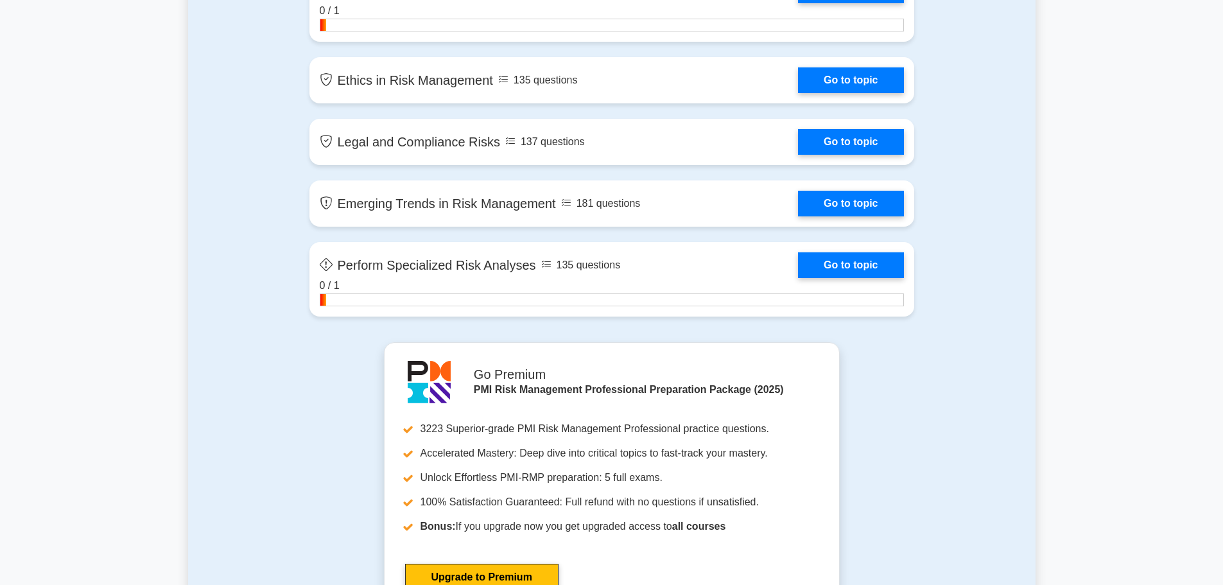
scroll to position [2633, 0]
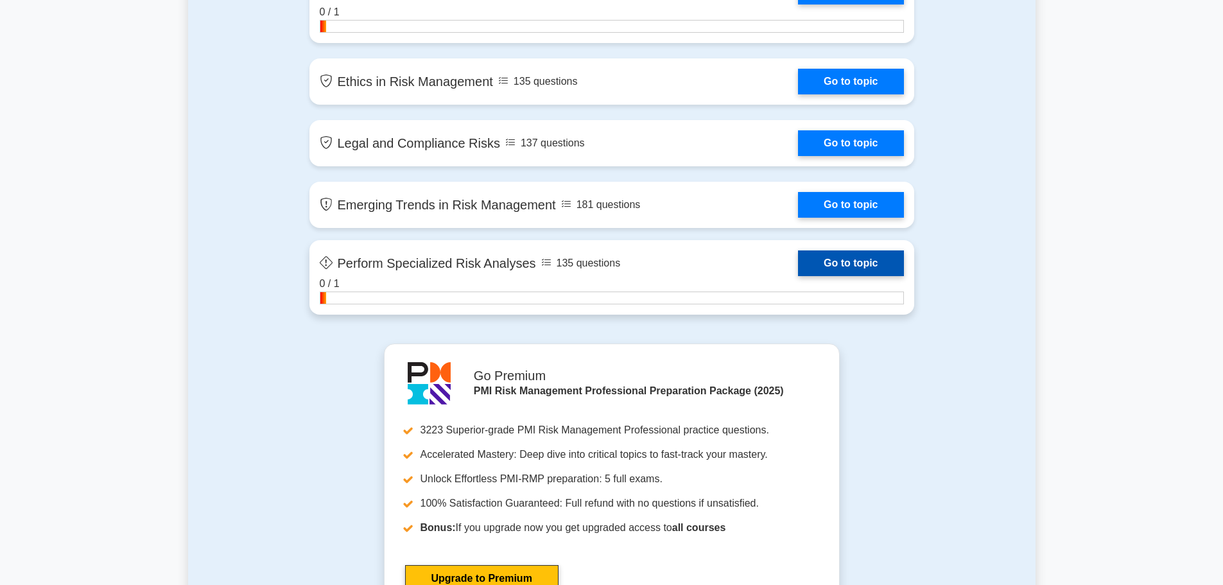
click at [798, 270] on link "Go to topic" at bounding box center [850, 263] width 105 height 26
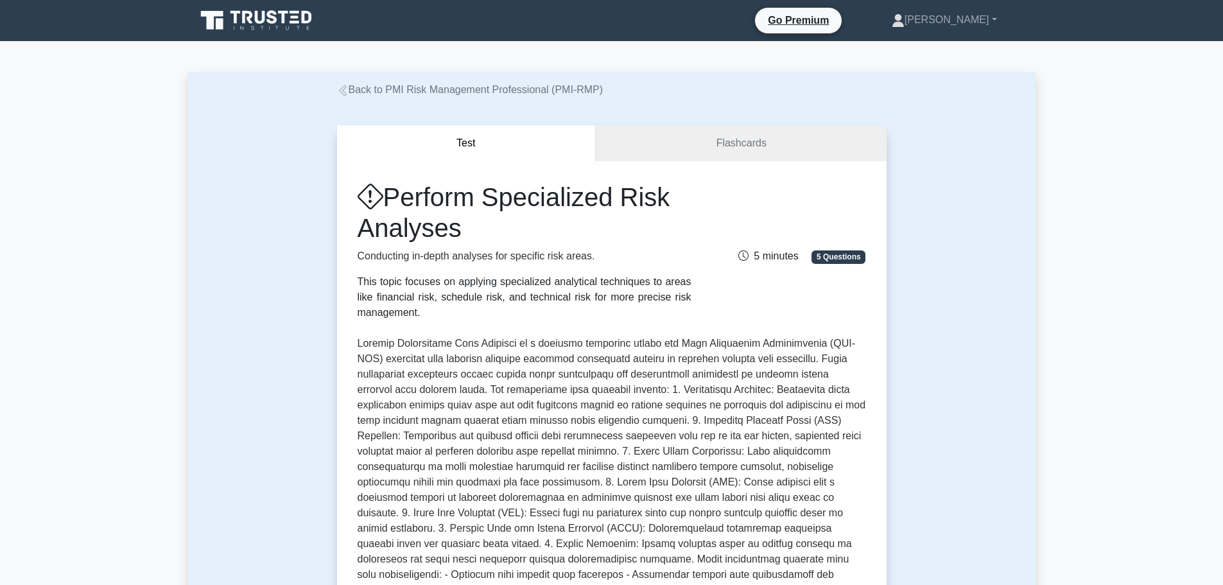
drag, startPoint x: 392, startPoint y: 188, endPoint x: 457, endPoint y: 232, distance: 78.6
click at [457, 232] on h1 "Perform Specialized Risk Analyses" at bounding box center [525, 213] width 334 height 62
copy h1 "Perform Specialized Risk Analyses"
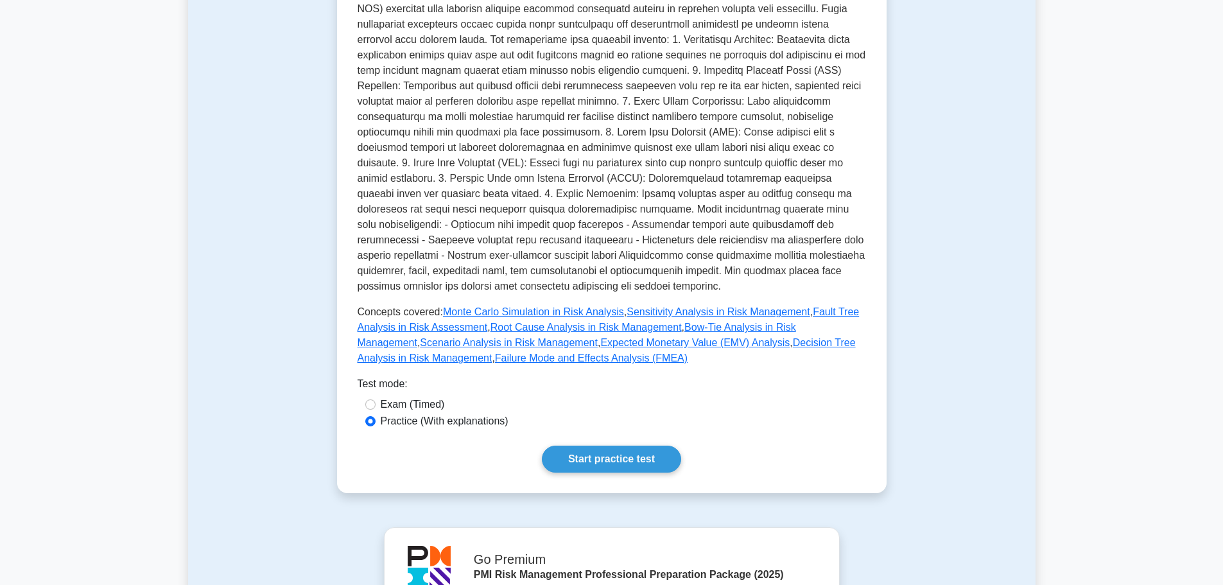
scroll to position [450, 0]
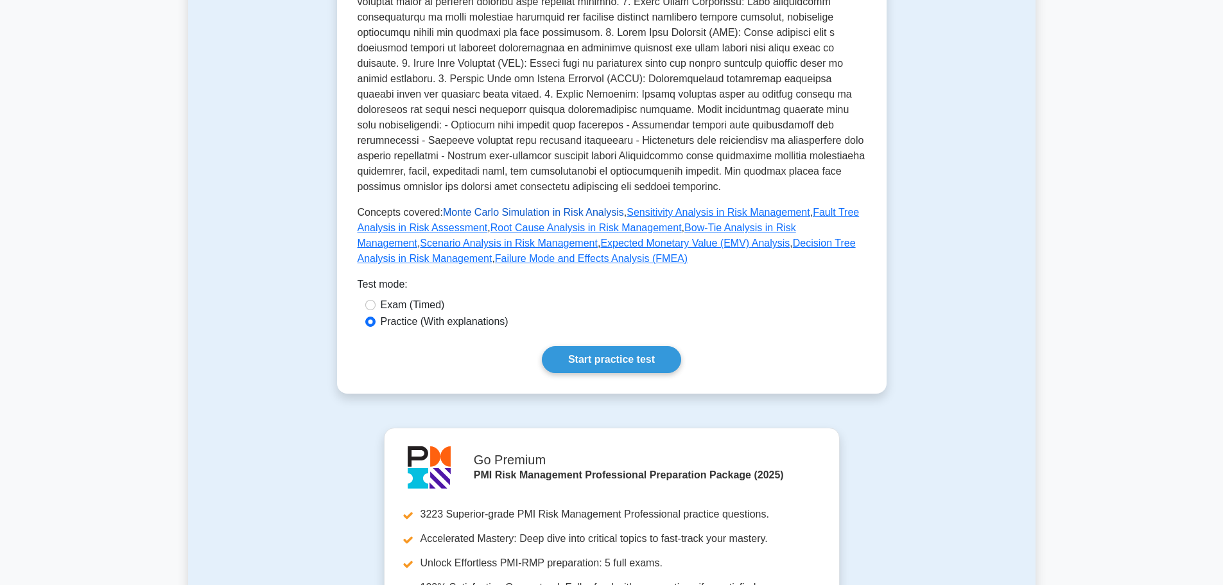
click at [478, 215] on link "Monte Carlo Simulation in Risk Analysis" at bounding box center [533, 212] width 181 height 11
click at [640, 215] on link "Sensitivity Analysis in Risk Management" at bounding box center [718, 212] width 183 height 11
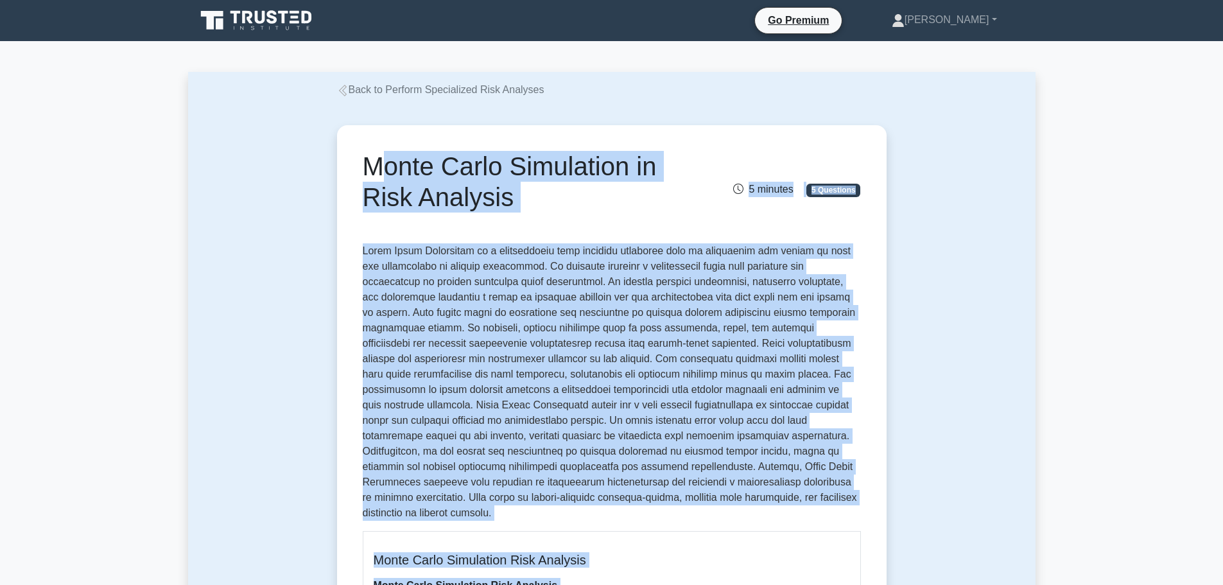
drag, startPoint x: 655, startPoint y: 139, endPoint x: 364, endPoint y: 170, distance: 292.6
copy div "Monte Carlo Simulation in Risk Analysis 5 minutes 5 Questions Monte Carlo Simul…"
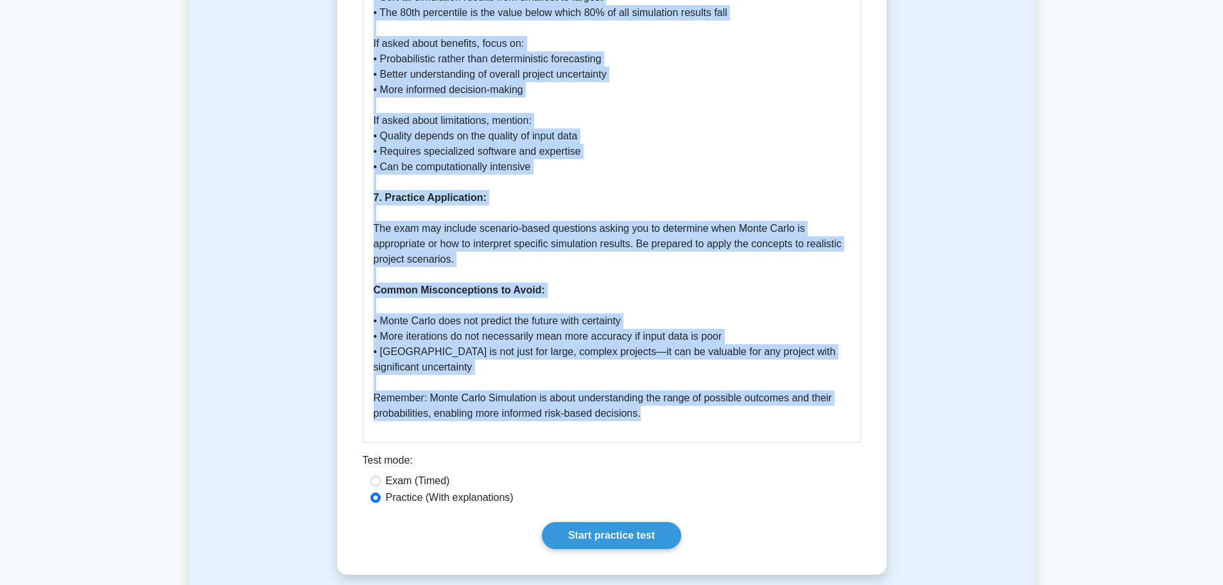
scroll to position [2248, 0]
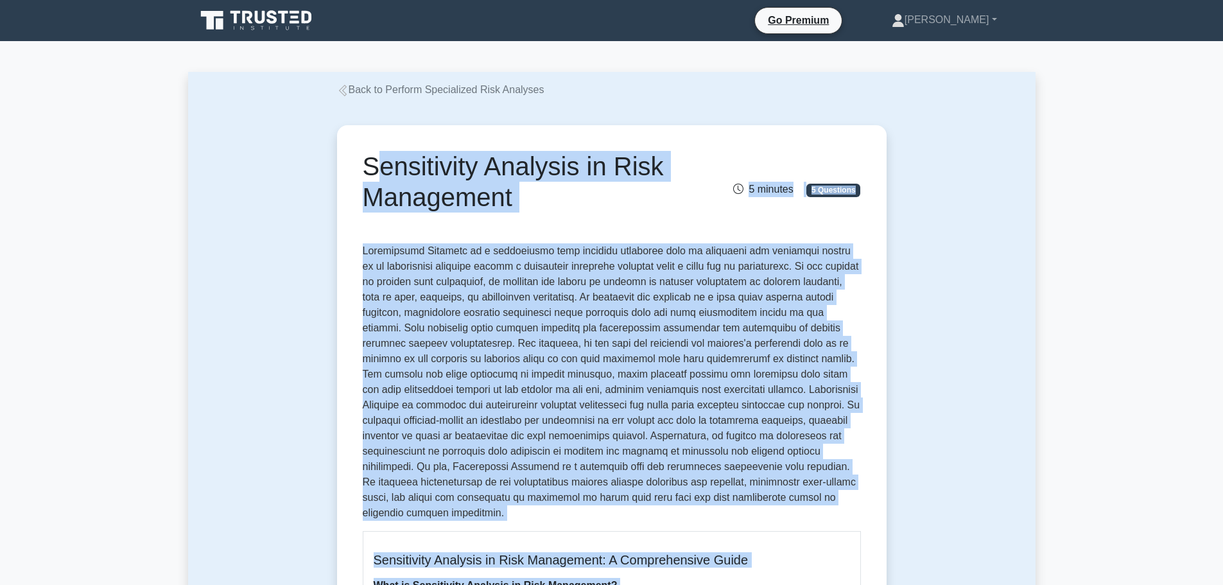
drag, startPoint x: 803, startPoint y: 195, endPoint x: 357, endPoint y: 148, distance: 448.7
copy div "Sensitivity Analysis in Risk Management 5 minutes 5 Questions Sensitivity Analy…"
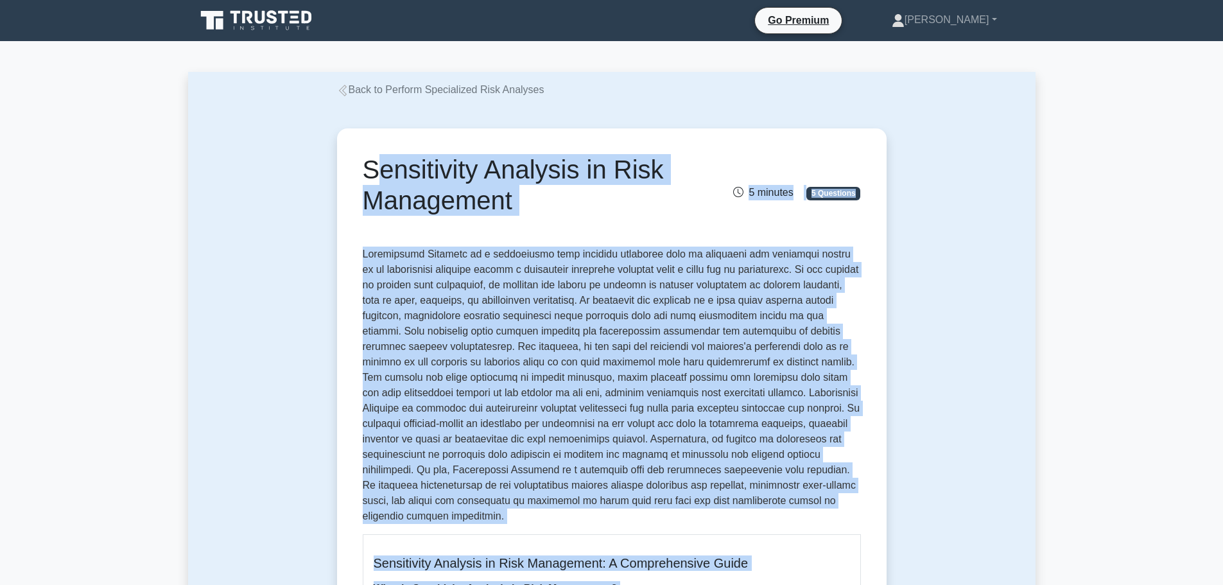
copy div "Sensitivity Analysis in Risk Management 5 minutes 5 Questions Sensitivity Analy…"
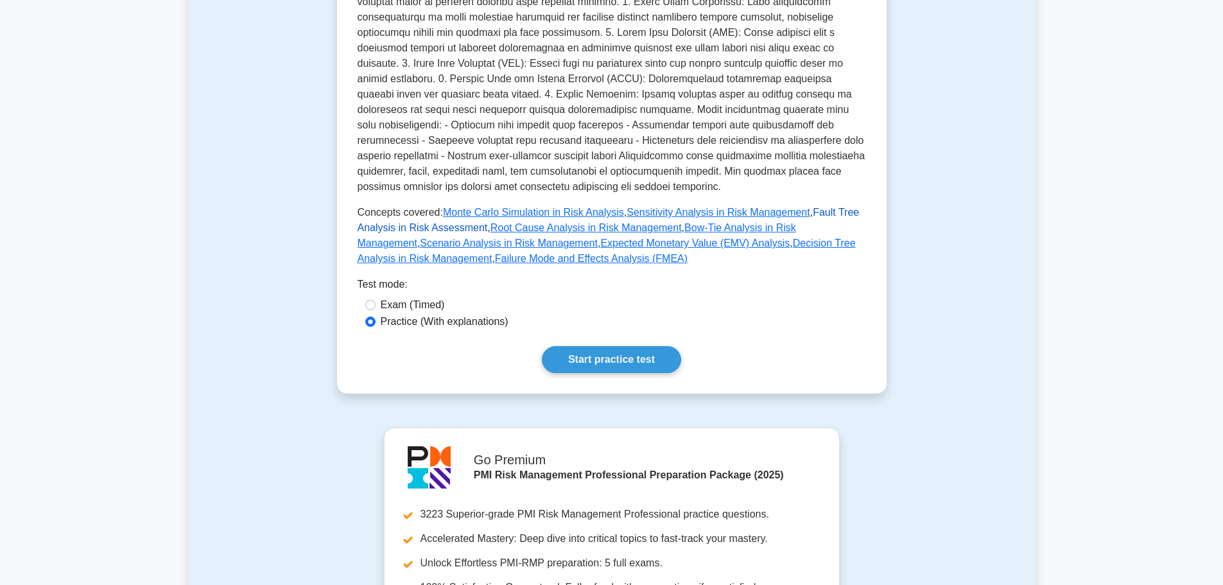
click at [807, 215] on link "Fault Tree Analysis in Risk Assessment" at bounding box center [609, 220] width 502 height 26
click at [520, 231] on link "Root Cause Analysis in Risk Management" at bounding box center [586, 227] width 191 height 11
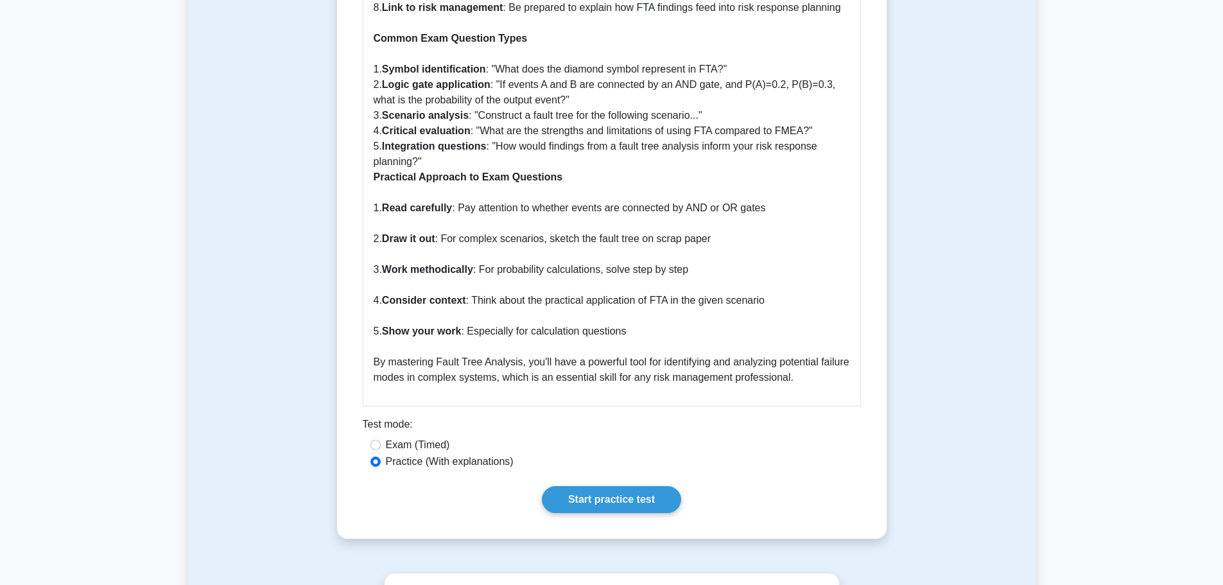
scroll to position [1762, 0]
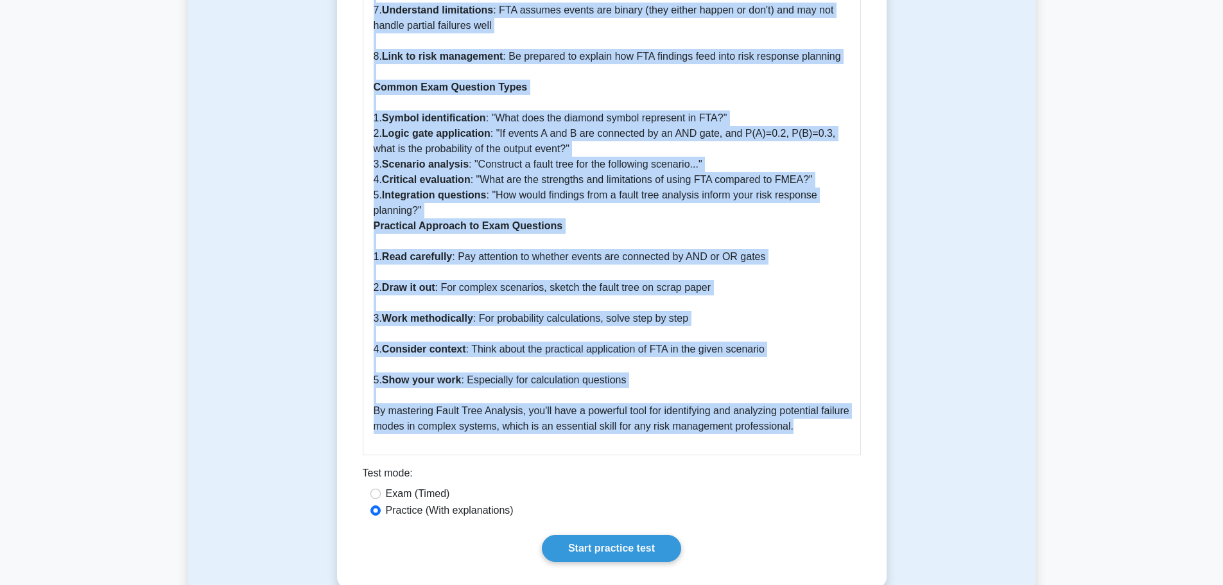
drag, startPoint x: 364, startPoint y: 166, endPoint x: 791, endPoint y: 405, distance: 489.4
copy div "Fault Tree Analysis in Risk Assessment 5 minutes 5 Questions Fault Tree Analysi…"
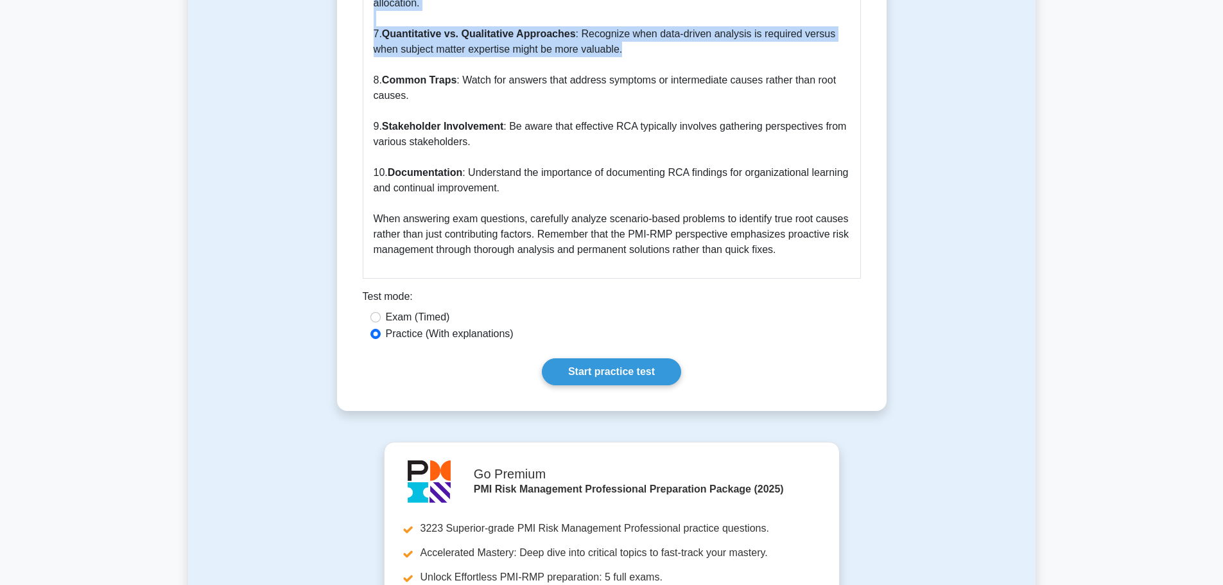
scroll to position [1451, 0]
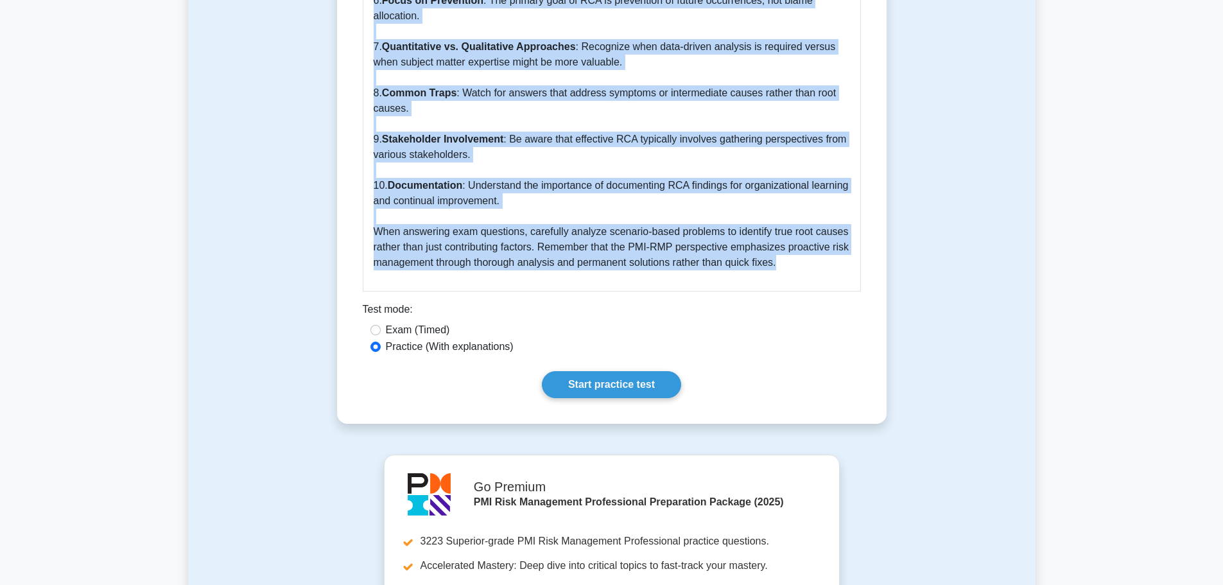
drag, startPoint x: 365, startPoint y: 168, endPoint x: 929, endPoint y: 244, distance: 569.0
copy div "Root Cause Analysis in Risk Management 5 minutes 5 Questions Root Cause Analysi…"
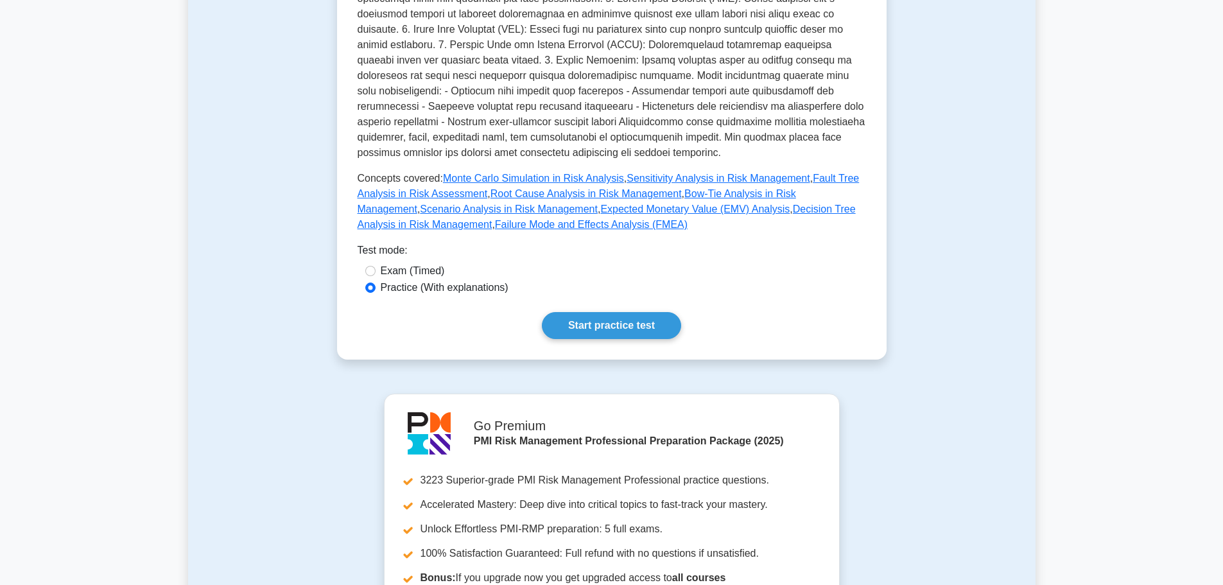
scroll to position [514, 0]
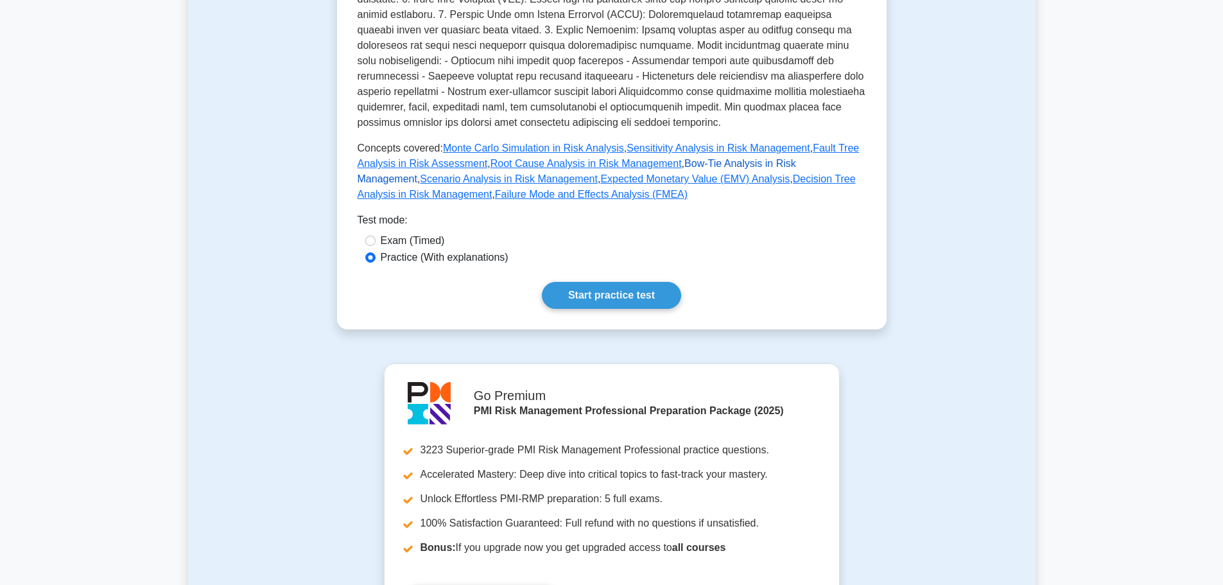
click at [681, 161] on link "Bow-Tie Analysis in Risk Management" at bounding box center [577, 171] width 439 height 26
click at [598, 173] on link "Scenario Analysis in Risk Management" at bounding box center [509, 178] width 178 height 11
click at [600, 181] on link "Expected Monetary Value (EMV) Analysis" at bounding box center [694, 178] width 189 height 11
click at [728, 184] on link "Decision Tree Analysis in Risk Management" at bounding box center [607, 186] width 498 height 26
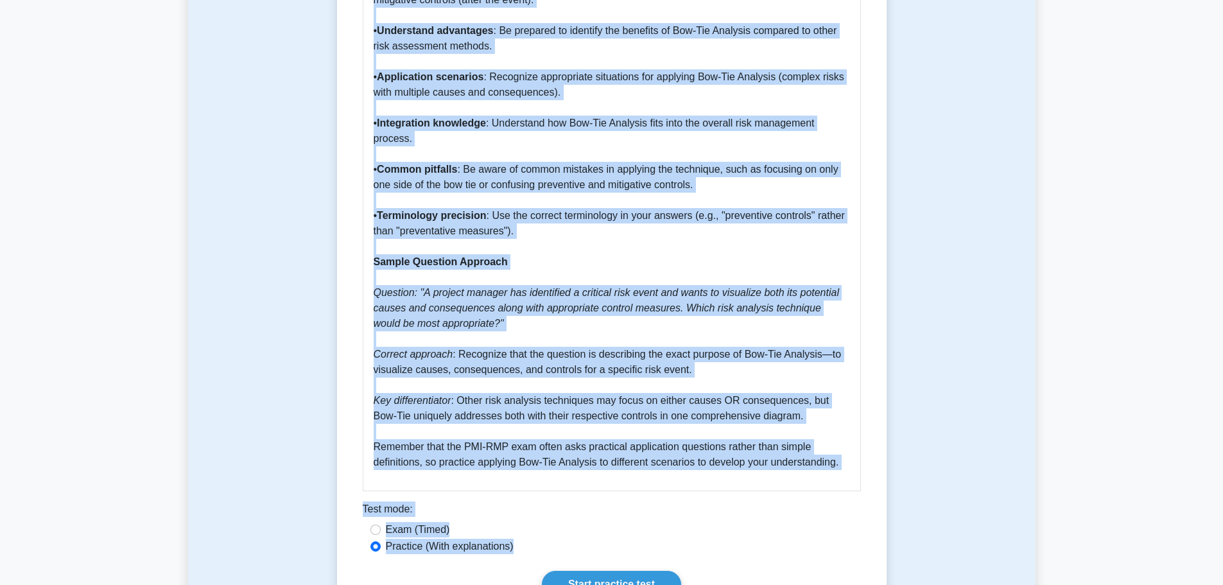
scroll to position [1600, 0]
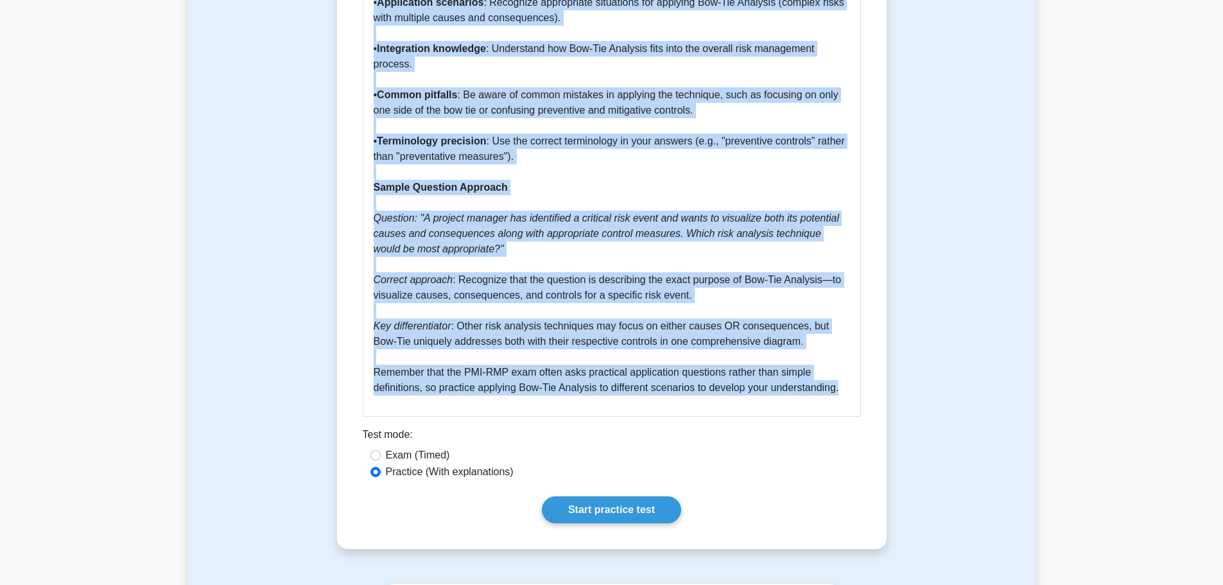
drag, startPoint x: 369, startPoint y: 169, endPoint x: 843, endPoint y: 397, distance: 526.5
copy div "Bow-Tie Analysis in Risk Management 5 minutes 5 Questions Bow-Tie Analysis is a…"
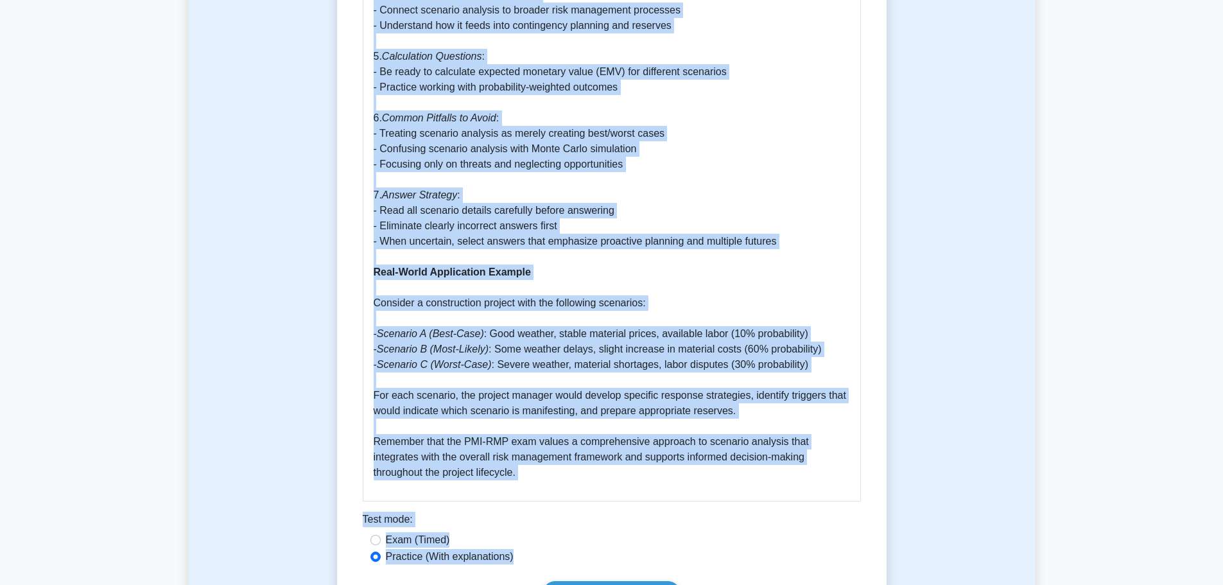
scroll to position [1898, 0]
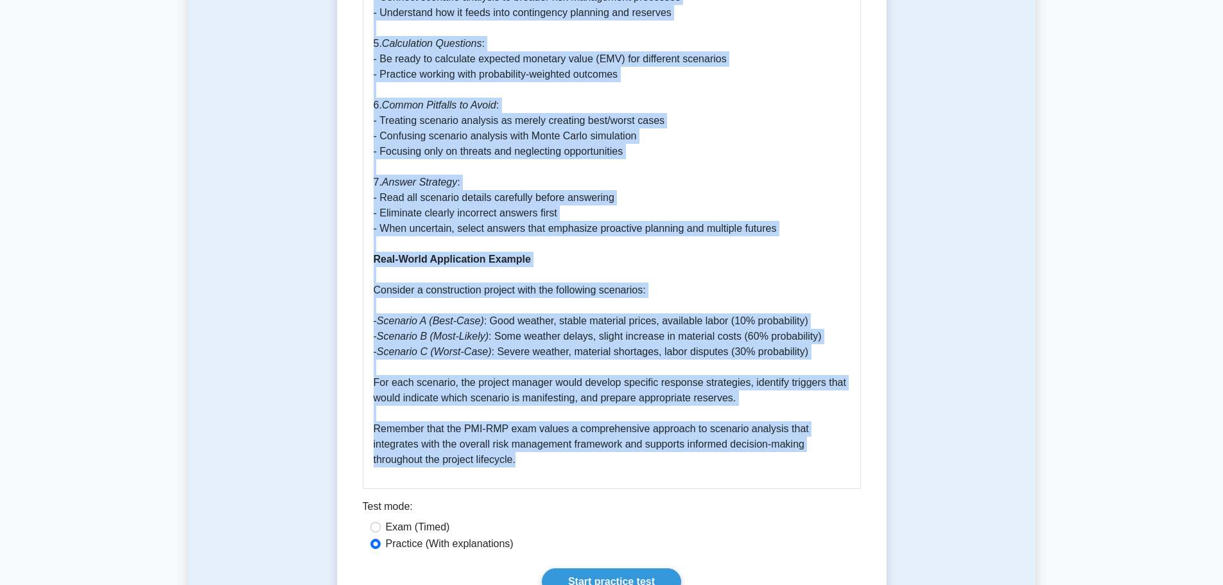
drag, startPoint x: 363, startPoint y: 168, endPoint x: 807, endPoint y: 484, distance: 544.4
copy div "Scenario Analysis in Risk Management 5 minutes 5 Questions Scenario Analysis is…"
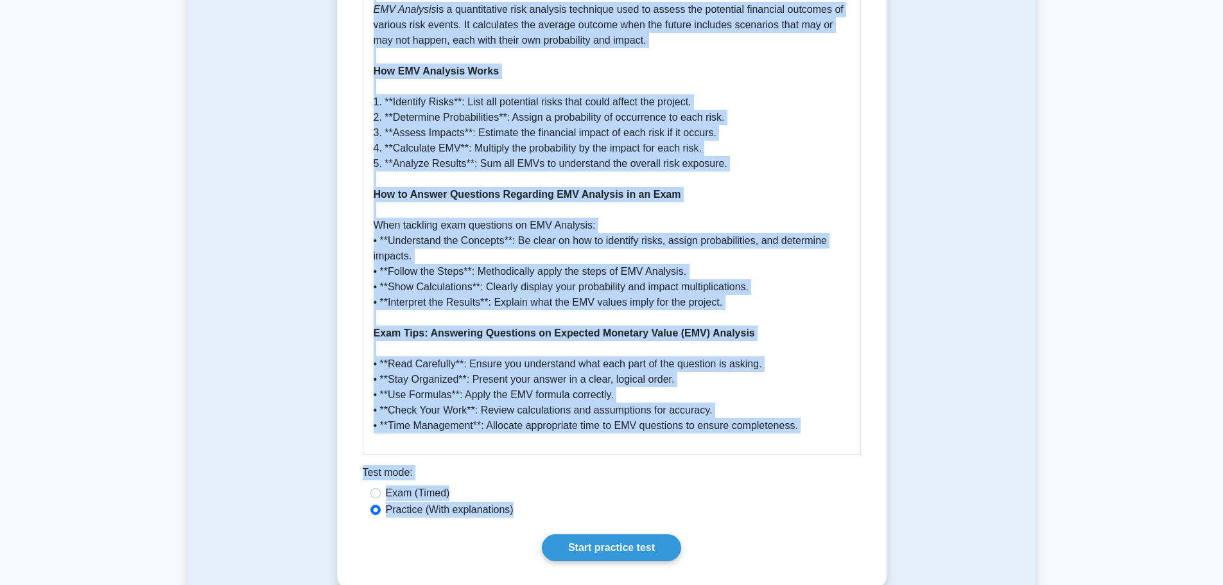
scroll to position [723, 0]
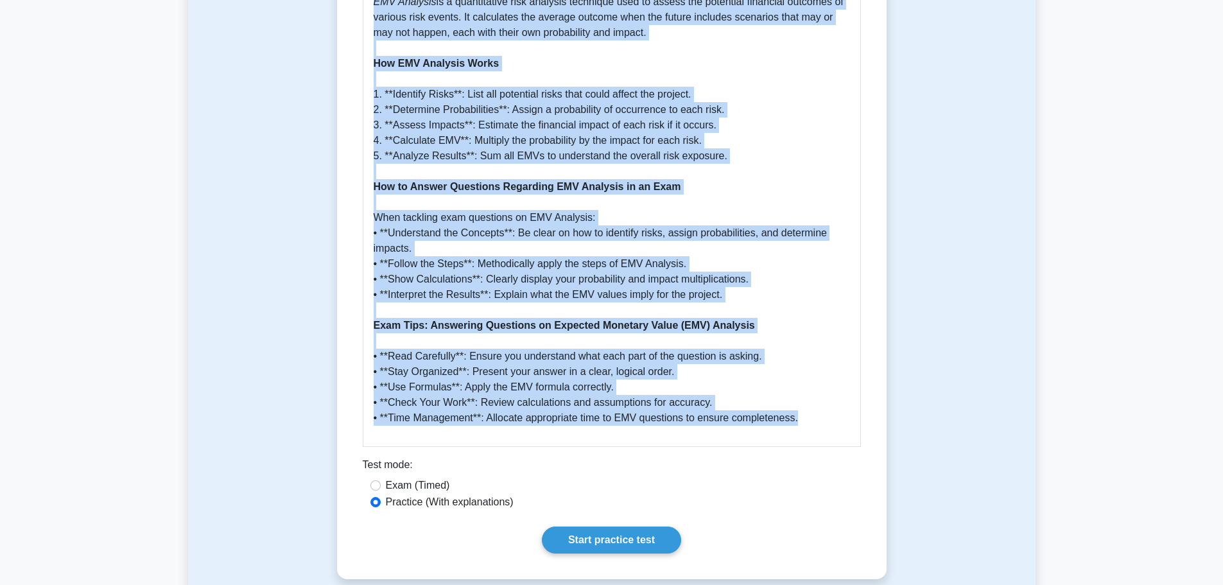
drag, startPoint x: 367, startPoint y: 164, endPoint x: 817, endPoint y: 401, distance: 508.2
copy div "Expected Monetary Value (EMV) Analysis 5 minutes 5 Questions Expected Monetary …"
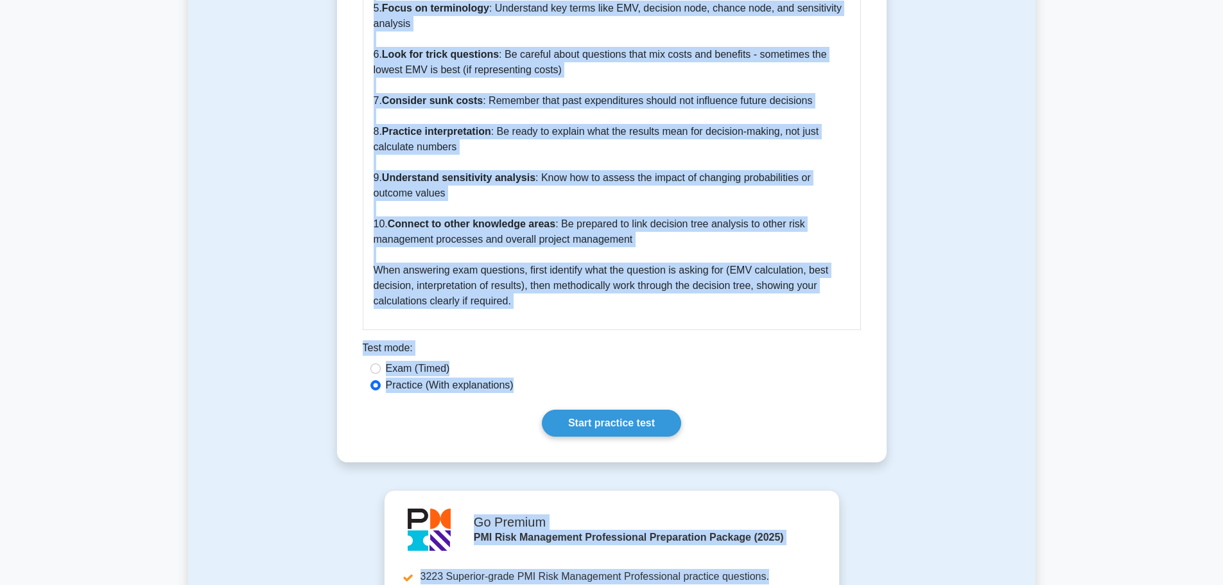
scroll to position [1836, 0]
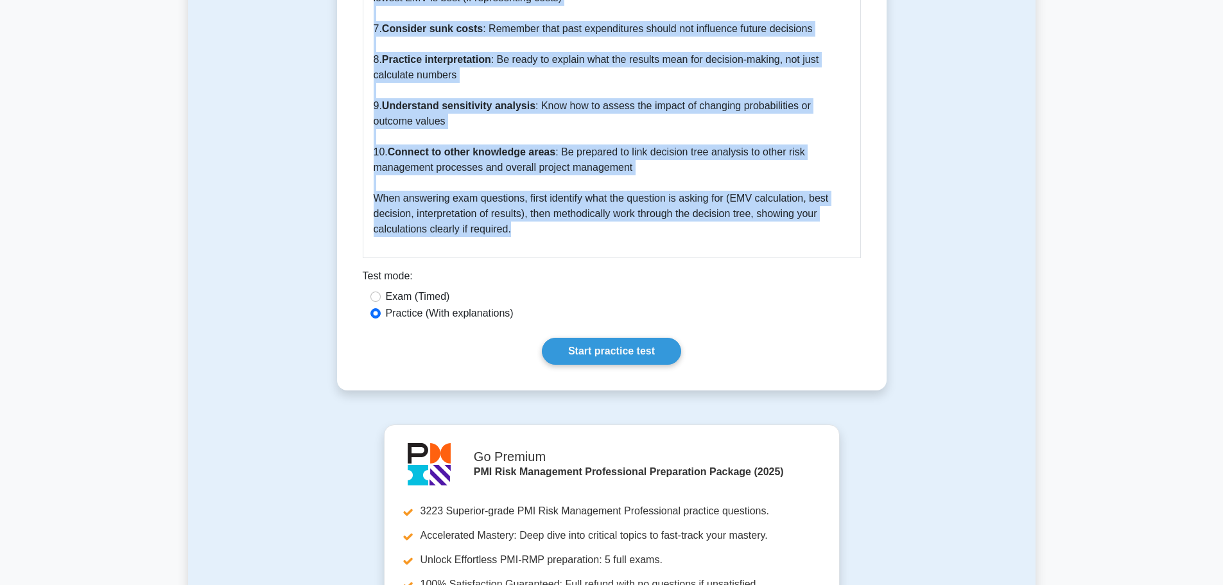
drag, startPoint x: 365, startPoint y: 168, endPoint x: 654, endPoint y: 227, distance: 295.0
copy div "Decision Tree Analysis in Risk Management 5 minutes 5 Questions Decision Tree A…"
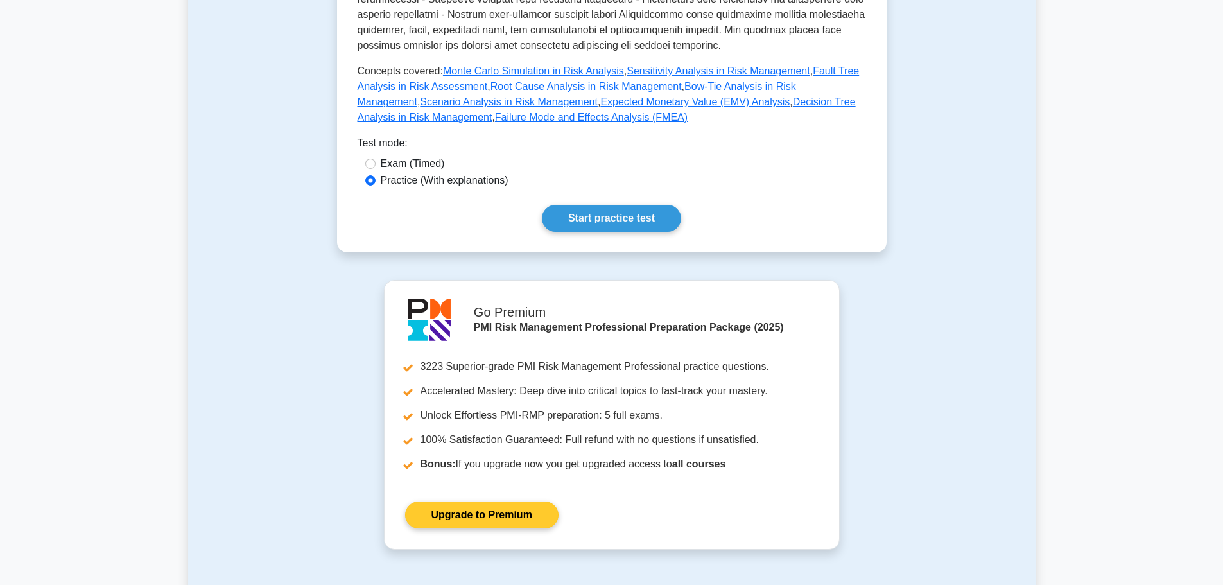
scroll to position [554, 0]
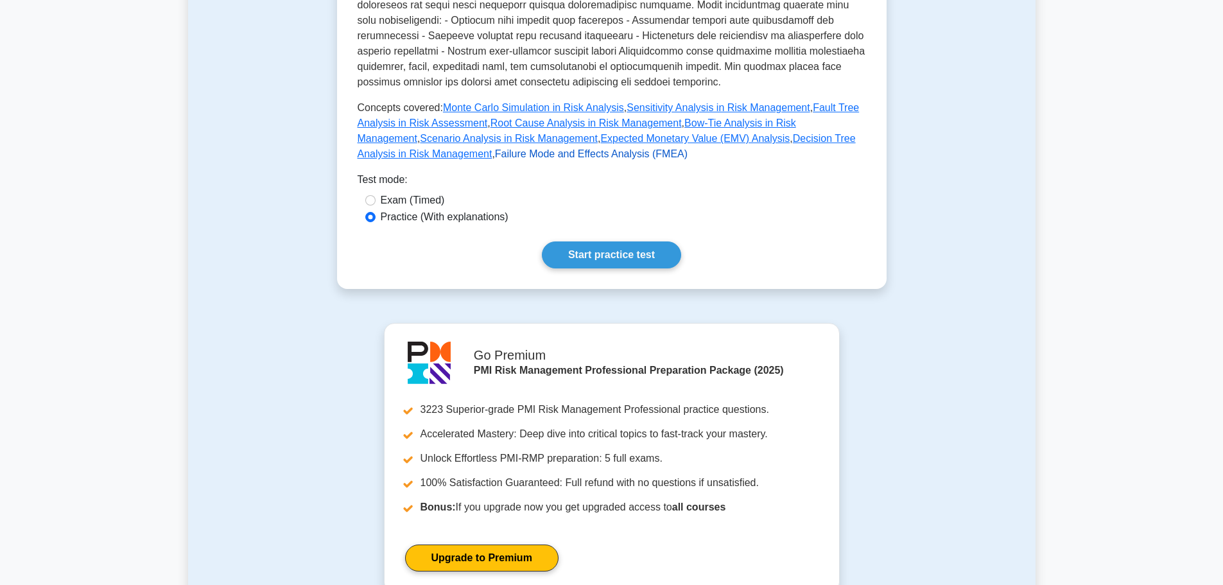
click at [688, 148] on link "Failure Mode and Effects Analysis (FMEA)" at bounding box center [591, 153] width 193 height 11
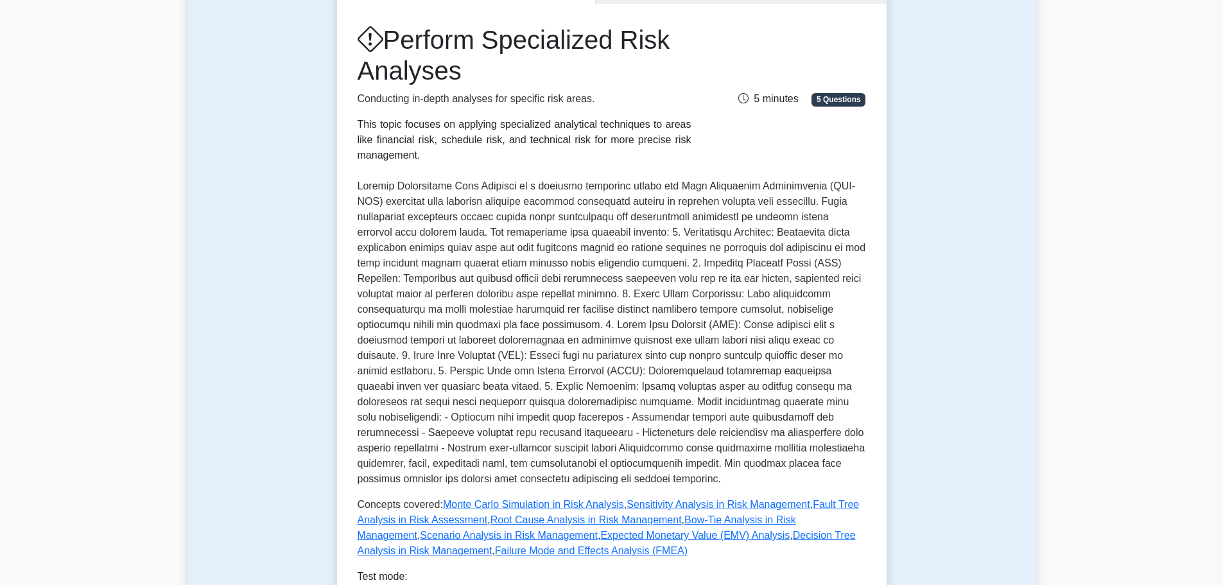
scroll to position [193, 0]
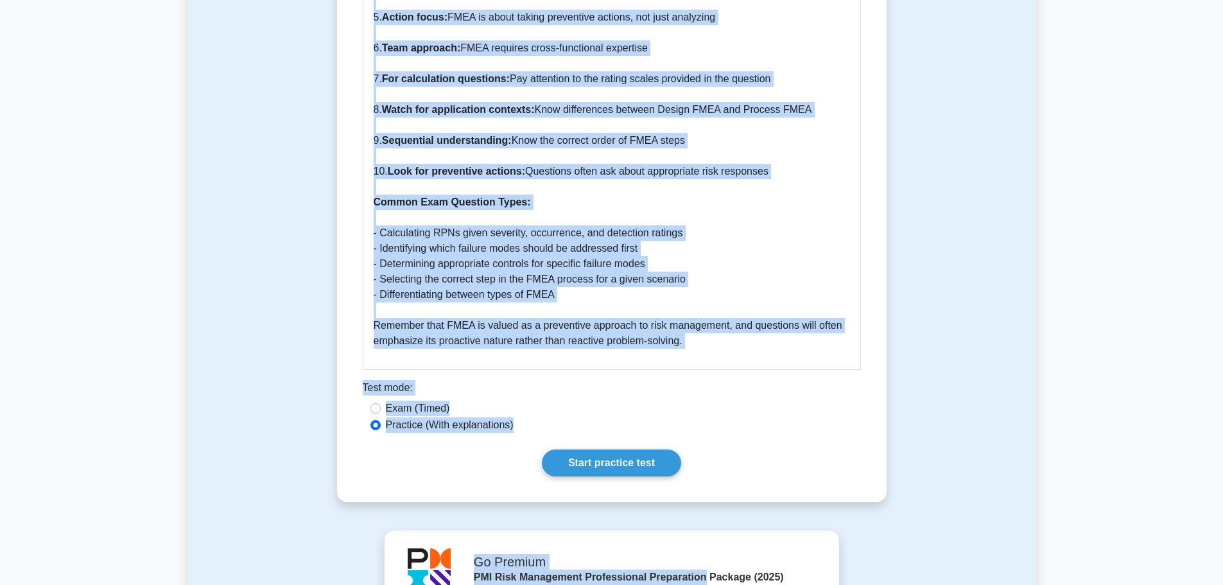
scroll to position [1863, 0]
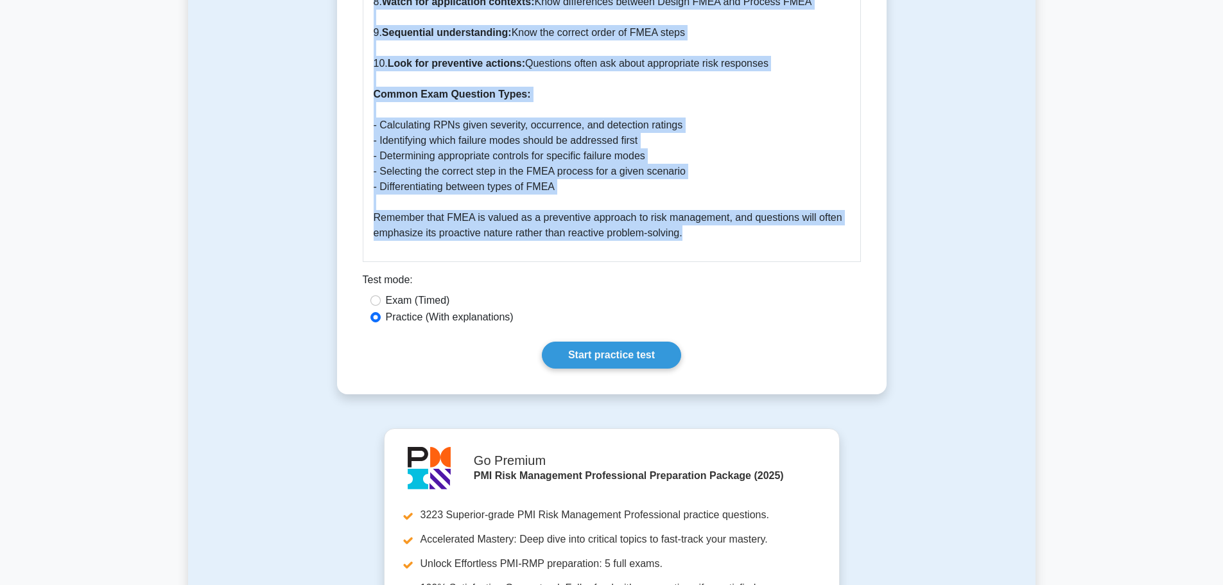
drag, startPoint x: 364, startPoint y: 163, endPoint x: 710, endPoint y: 215, distance: 350.7
copy div "Failure Mode and Effects Analysis (FMEA) 5 minutes 5 Questions Failure Mode and…"
